Goal: Transaction & Acquisition: Purchase product/service

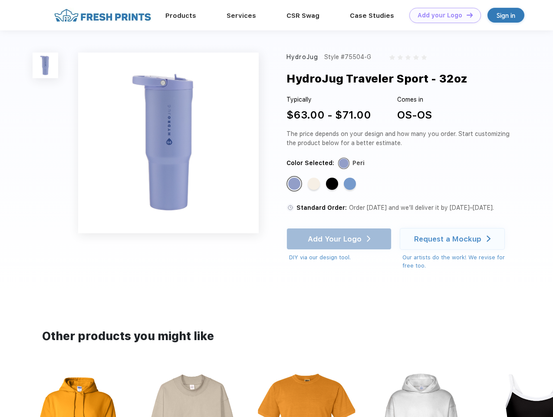
click at [442, 15] on link "Add your Logo Design Tool" at bounding box center [445, 15] width 72 height 15
click at [0, 0] on div "Design Tool" at bounding box center [0, 0] width 0 height 0
click at [466, 15] on link "Add your Logo Design Tool" at bounding box center [445, 15] width 72 height 15
click at [46, 65] on img at bounding box center [46, 66] width 26 height 26
click at [295, 184] on div "Standard Color" at bounding box center [294, 183] width 12 height 12
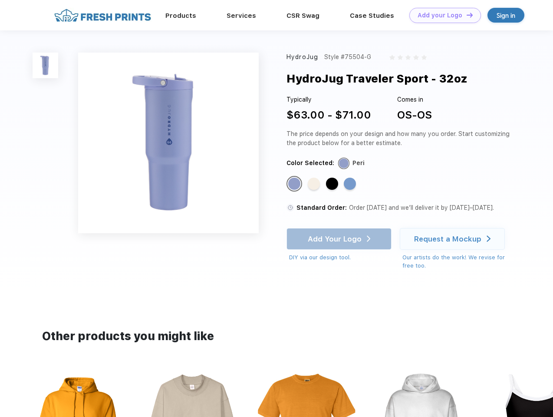
click at [315, 184] on div "Standard Color" at bounding box center [314, 183] width 12 height 12
click at [333, 184] on div "Standard Color" at bounding box center [332, 183] width 12 height 12
click at [351, 184] on div "Standard Color" at bounding box center [350, 183] width 12 height 12
click at [340, 239] on div "Add Your Logo DIY via our design tool. Ah shoot! This product isn't up in our d…" at bounding box center [338, 245] width 105 height 34
click at [453, 239] on div "Request a Mockup" at bounding box center [447, 238] width 67 height 9
